Goal: Transaction & Acquisition: Book appointment/travel/reservation

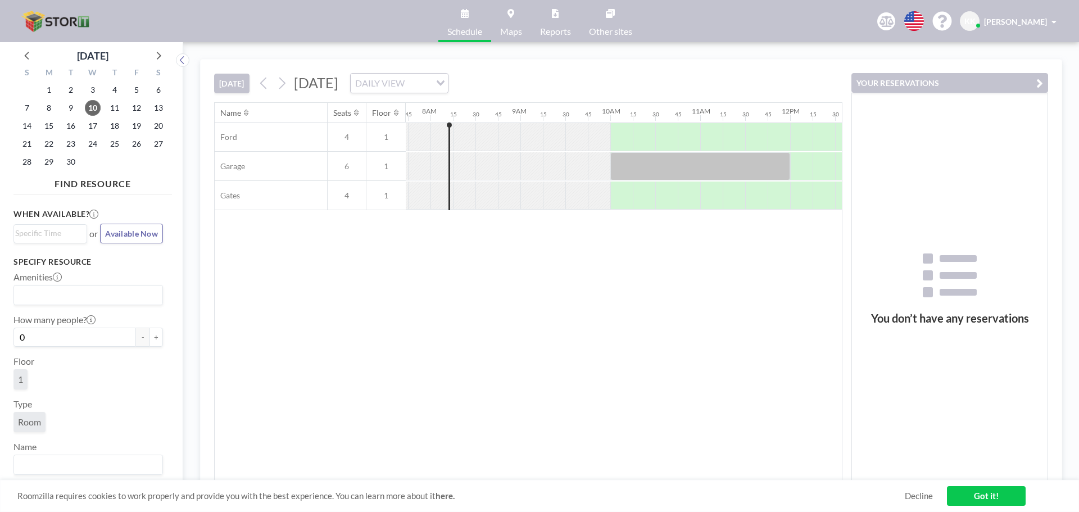
scroll to position [0, 697]
click at [627, 138] on div at bounding box center [619, 137] width 22 height 28
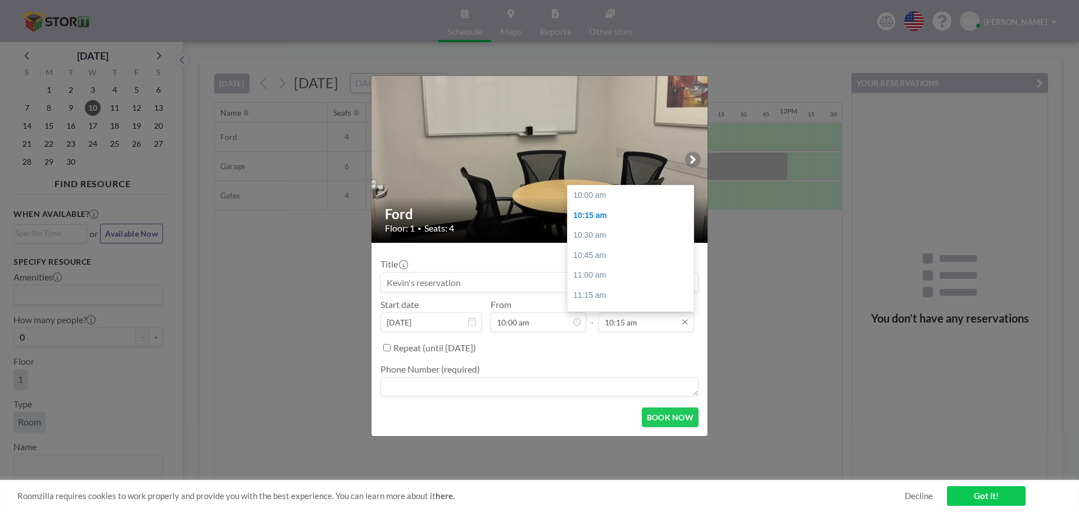
scroll to position [20, 0]
click at [627, 217] on div "10:30 am" at bounding box center [632, 215] width 131 height 20
type input "10:30 am"
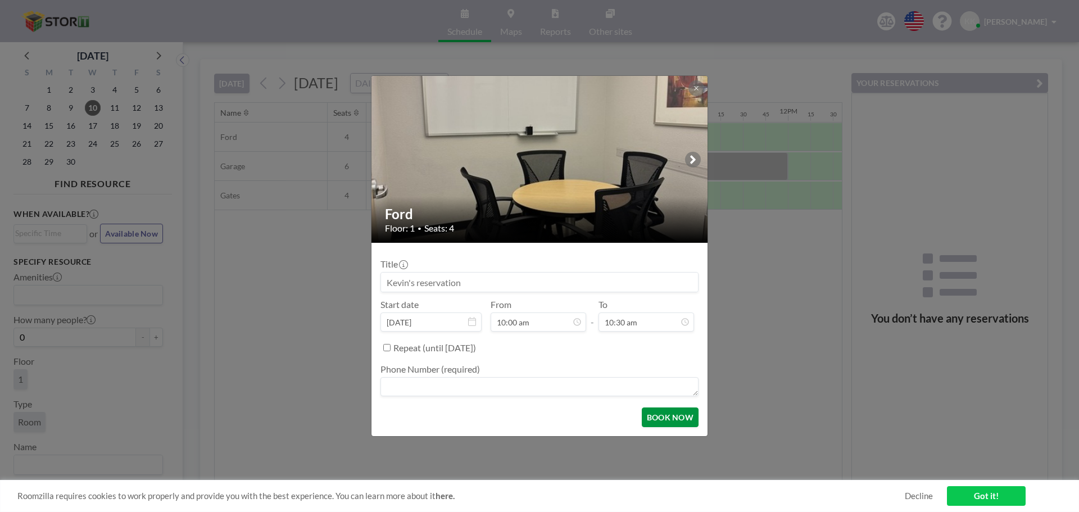
click at [664, 417] on button "BOOK NOW" at bounding box center [670, 417] width 57 height 20
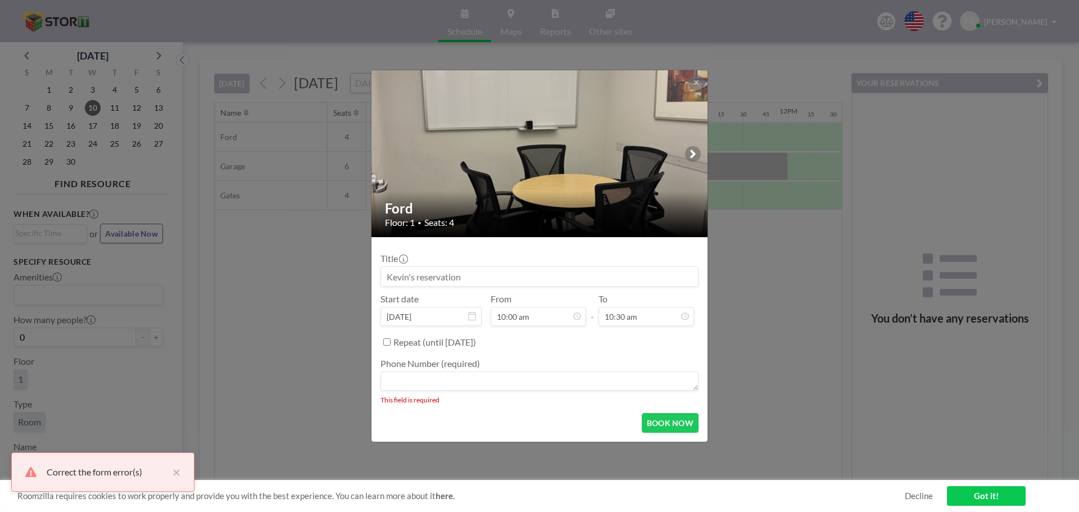
click at [561, 380] on textarea at bounding box center [539, 380] width 318 height 19
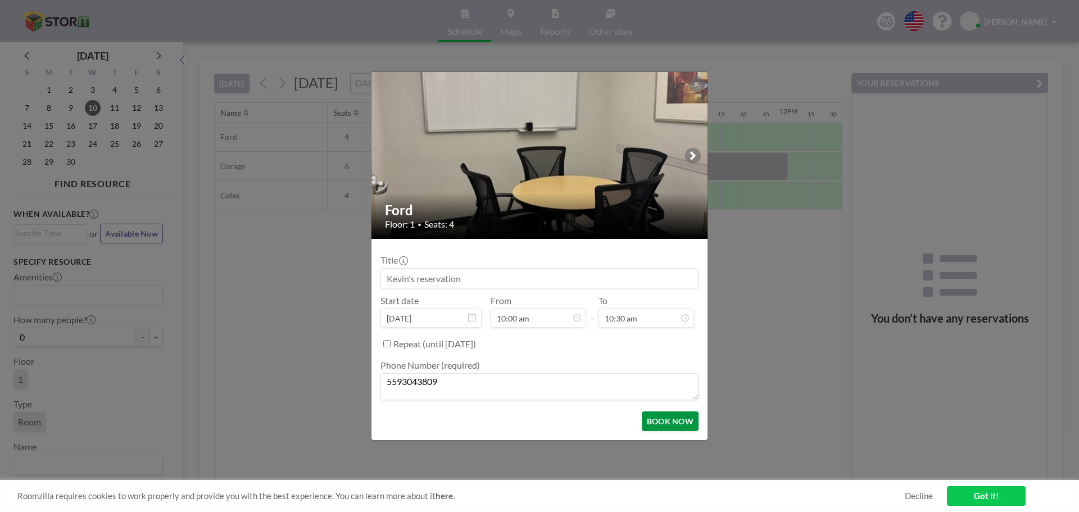
type textarea "5593043809"
click at [672, 418] on button "BOOK NOW" at bounding box center [670, 421] width 57 height 20
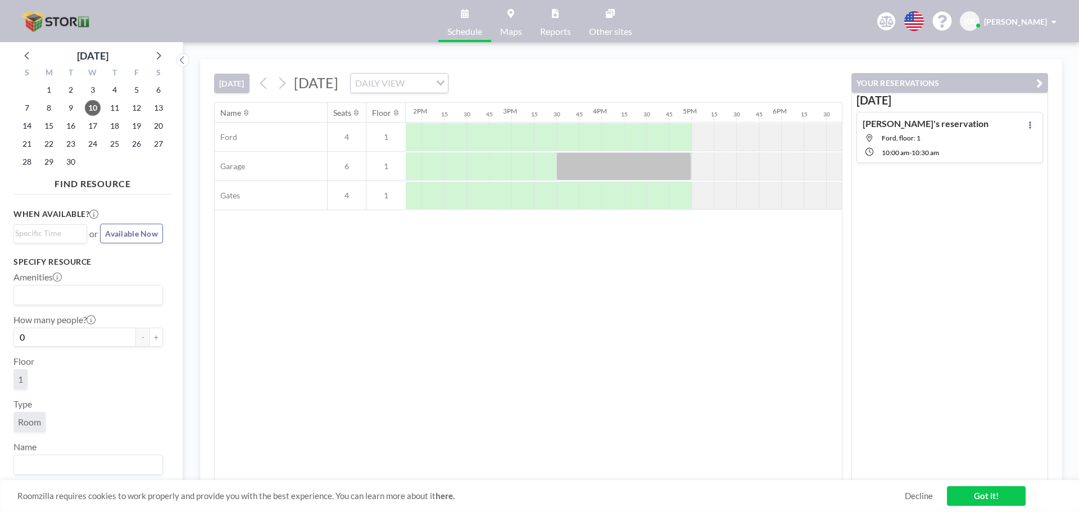
scroll to position [0, 1293]
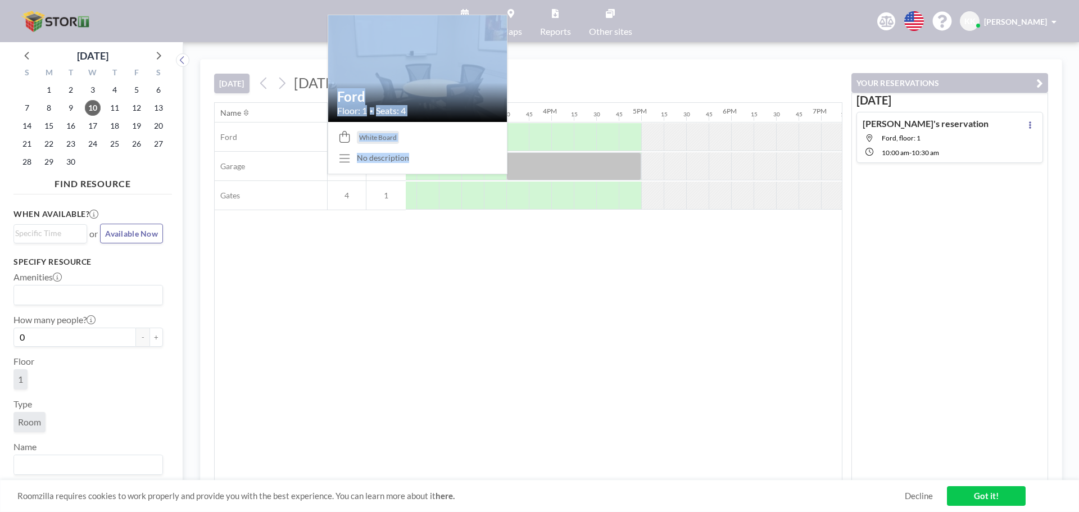
drag, startPoint x: 761, startPoint y: 151, endPoint x: 330, endPoint y: 148, distance: 431.4
click at [325, 134] on div "Ford 4 1" at bounding box center [96, 136] width 2348 height 29
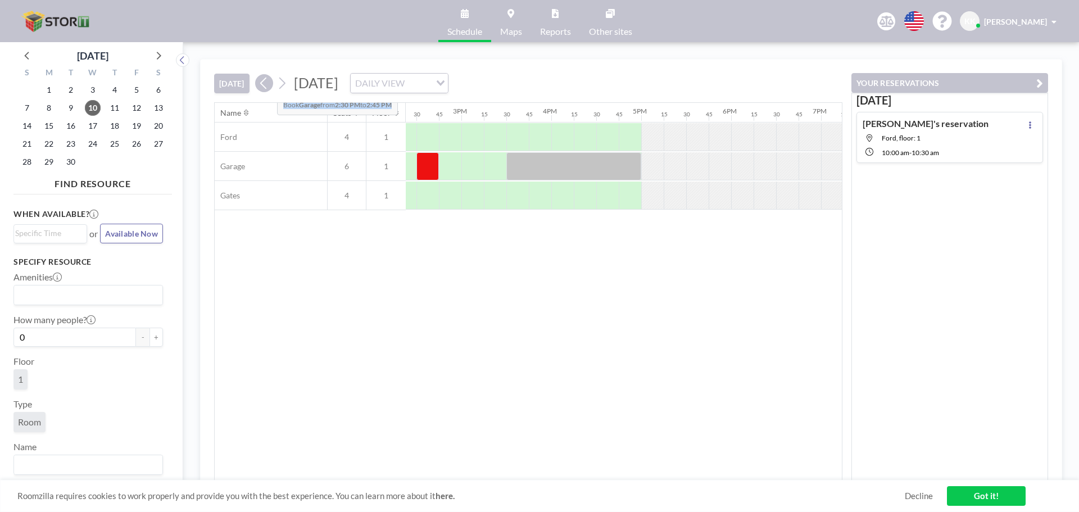
click at [268, 84] on icon at bounding box center [263, 83] width 11 height 17
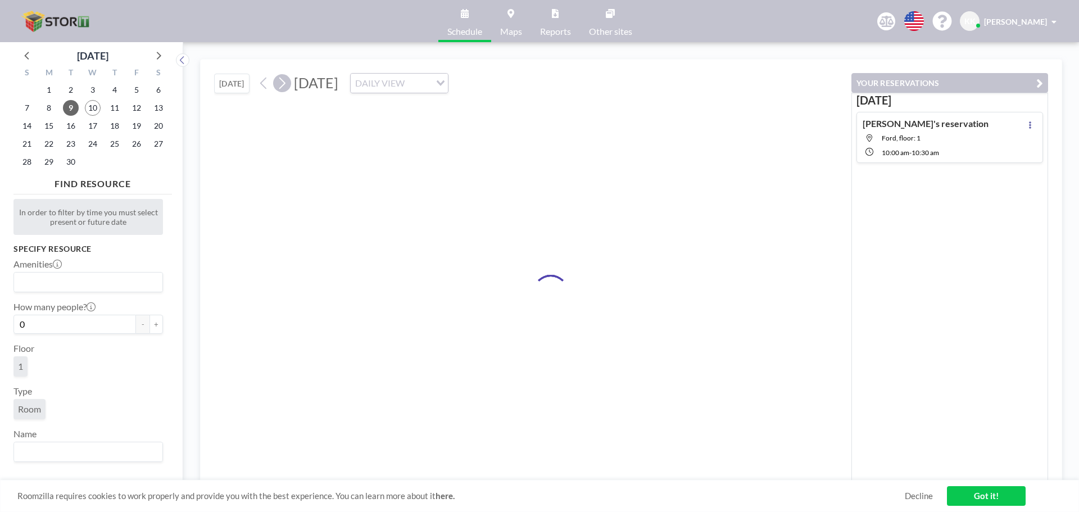
click at [287, 88] on icon at bounding box center [281, 83] width 11 height 17
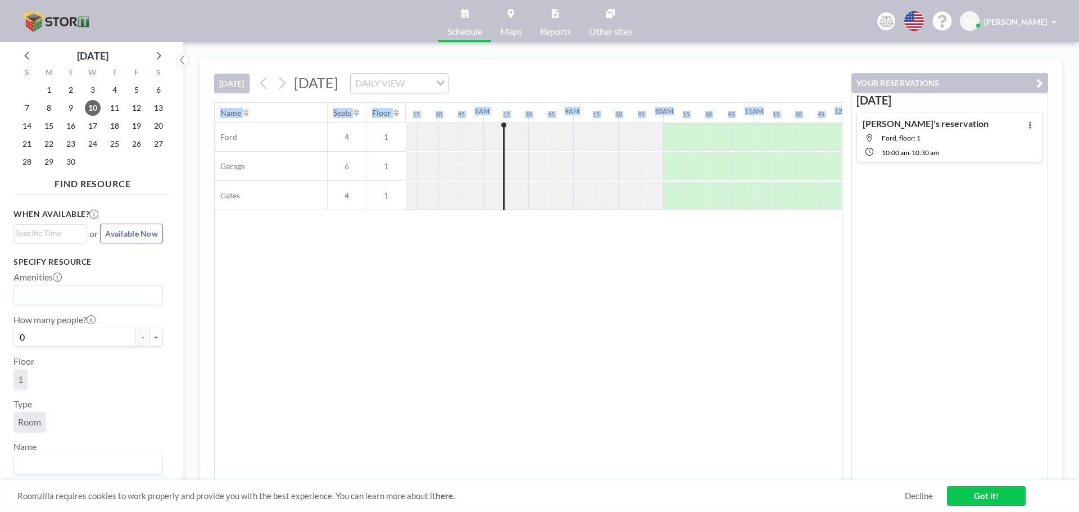
scroll to position [0, 697]
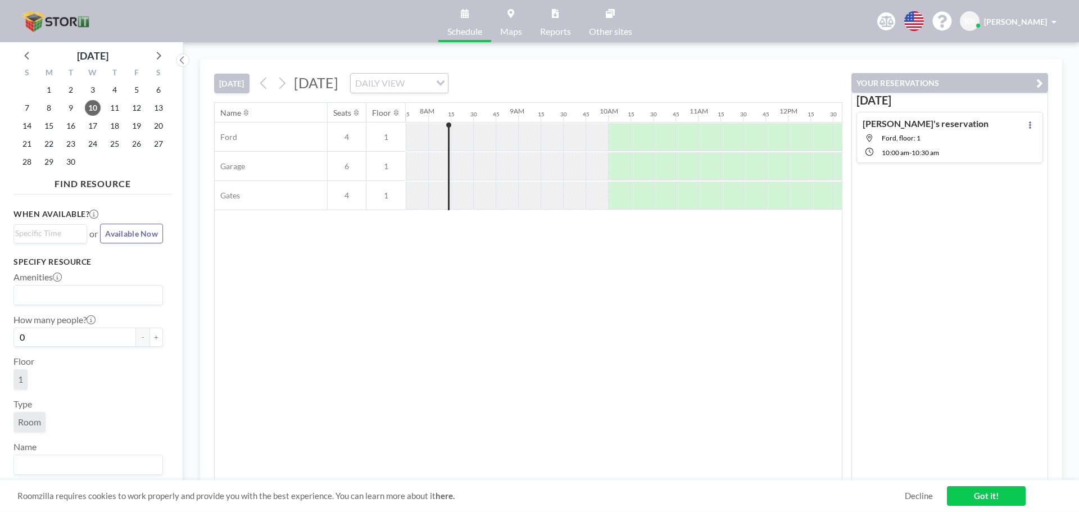
click at [803, 138] on div at bounding box center [799, 137] width 22 height 28
click at [793, 138] on div at bounding box center [799, 137] width 22 height 28
click at [779, 180] on div at bounding box center [787, 166] width 2157 height 29
click at [807, 152] on div at bounding box center [799, 166] width 22 height 28
click at [1015, 492] on link "Got it!" at bounding box center [986, 496] width 79 height 20
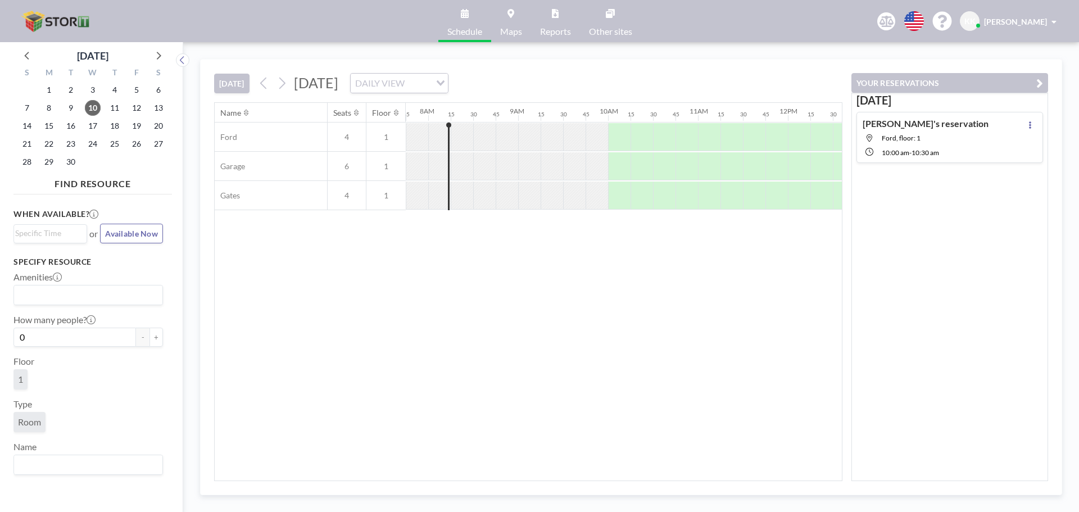
drag, startPoint x: 698, startPoint y: 138, endPoint x: 584, endPoint y: 133, distance: 114.7
click at [584, 133] on div at bounding box center [787, 136] width 2157 height 29
click at [608, 126] on div at bounding box center [619, 137] width 22 height 28
click at [609, 145] on div at bounding box center [619, 137] width 22 height 28
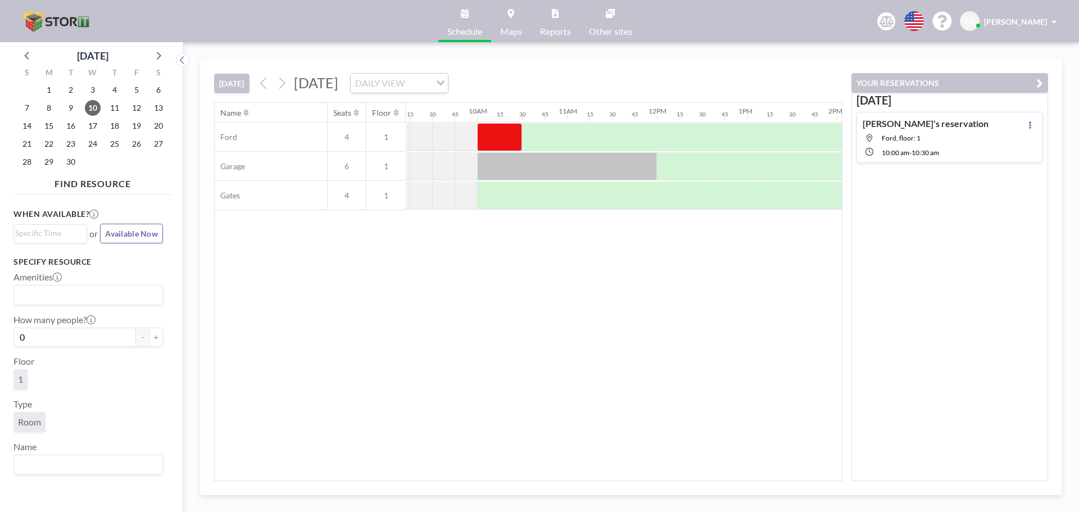
scroll to position [0, 998]
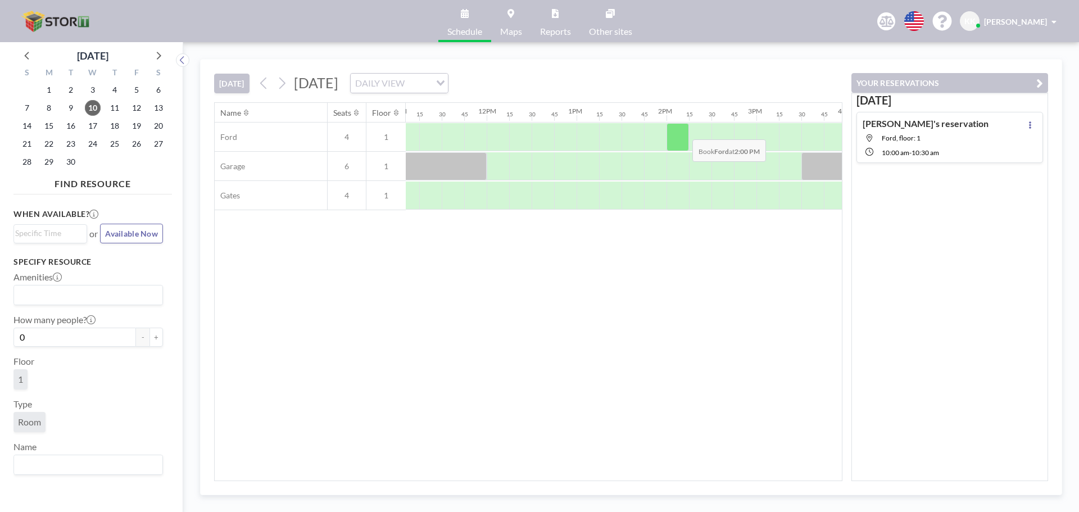
click at [683, 131] on div at bounding box center [677, 137] width 22 height 28
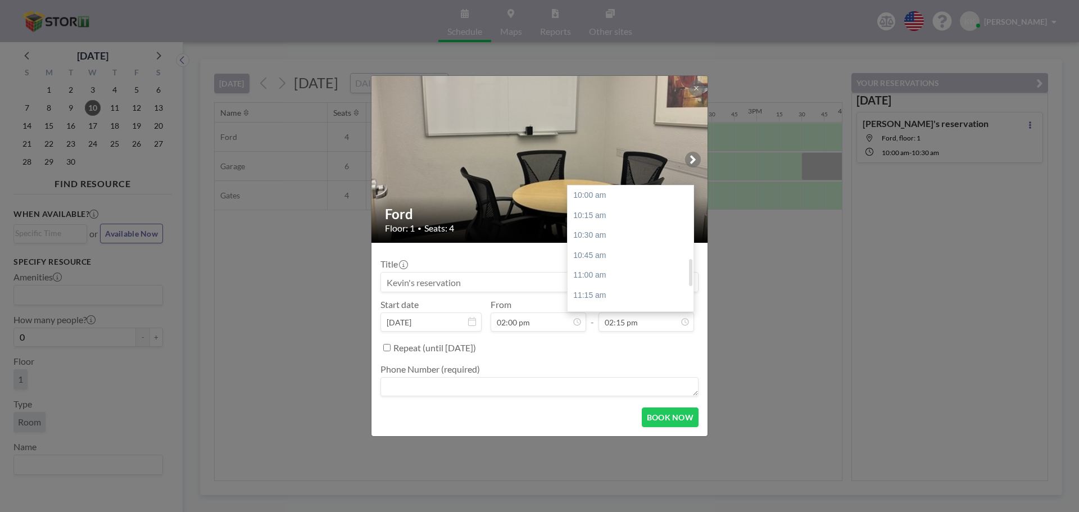
scroll to position [340, 0]
click at [619, 210] on div "02:30 pm" at bounding box center [632, 216] width 131 height 20
type input "02:30 pm"
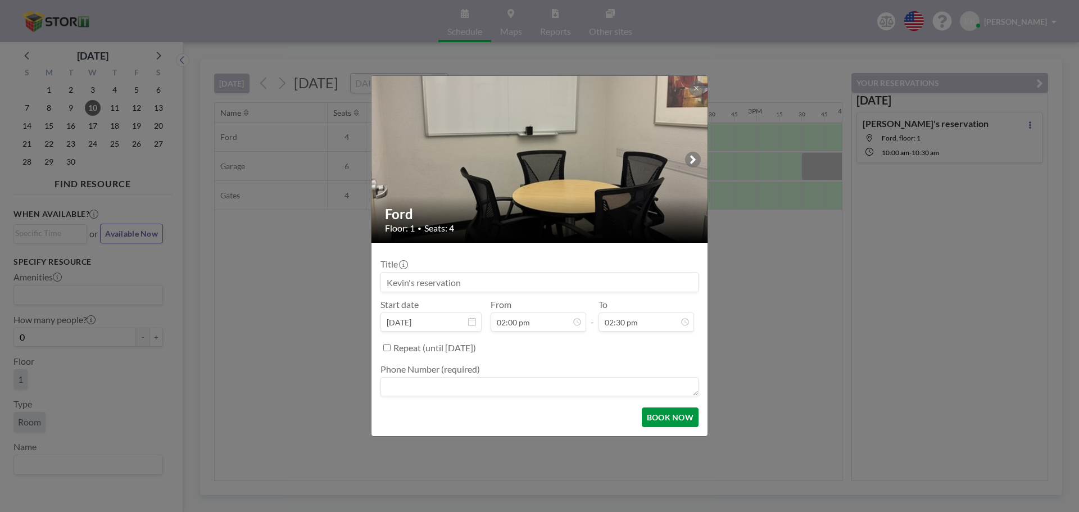
scroll to position [360, 0]
click at [652, 419] on button "BOOK NOW" at bounding box center [670, 417] width 57 height 20
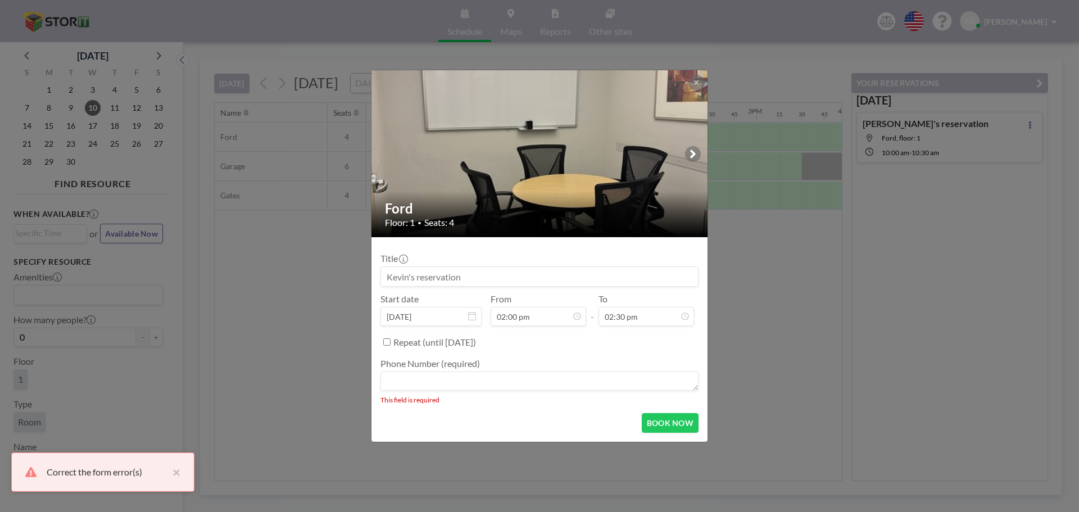
click at [411, 383] on textarea at bounding box center [539, 380] width 318 height 19
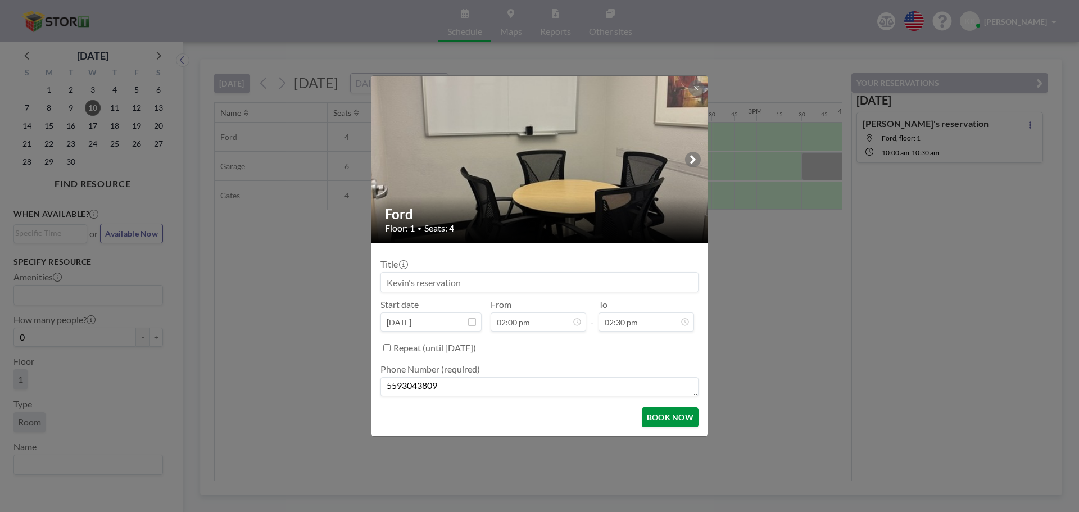
type textarea "5593043809"
click at [695, 425] on button "BOOK NOW" at bounding box center [670, 417] width 57 height 20
